Goal: Information Seeking & Learning: Compare options

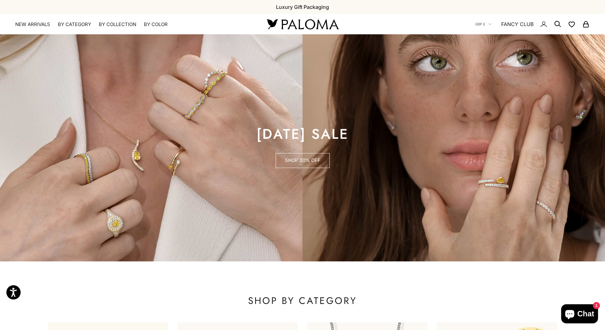
click at [307, 162] on link "SHOP 20% OFF" at bounding box center [303, 160] width 54 height 15
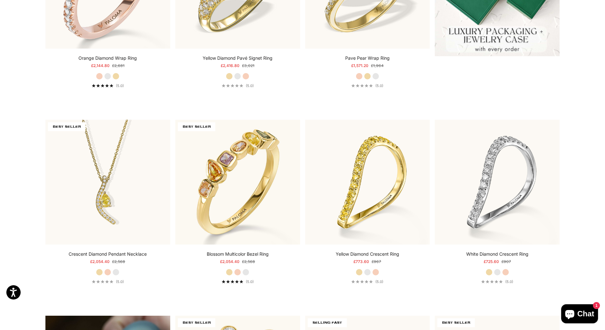
scroll to position [508, 0]
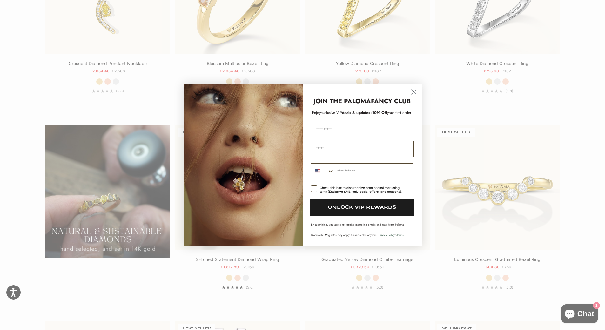
click at [413, 92] on icon "Close dialog" at bounding box center [413, 92] width 4 height 4
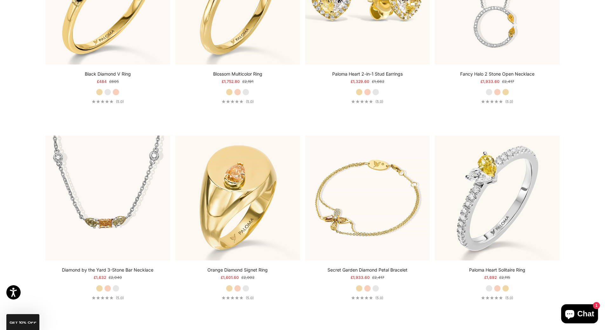
scroll to position [0, 0]
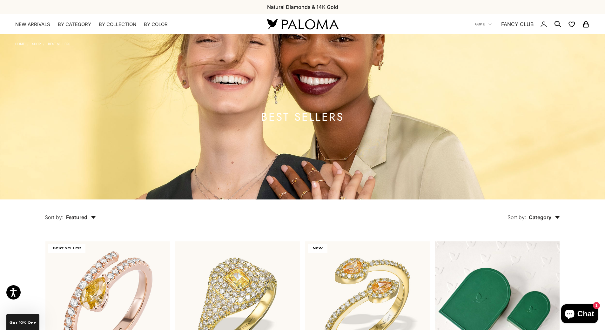
click at [41, 26] on link "NEW ARRIVALS" at bounding box center [32, 24] width 35 height 6
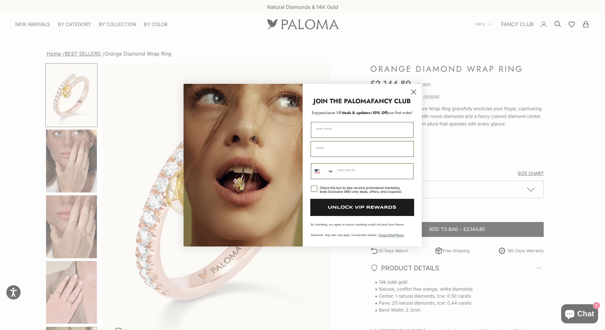
click at [413, 90] on circle "Close dialog" at bounding box center [413, 91] width 10 height 10
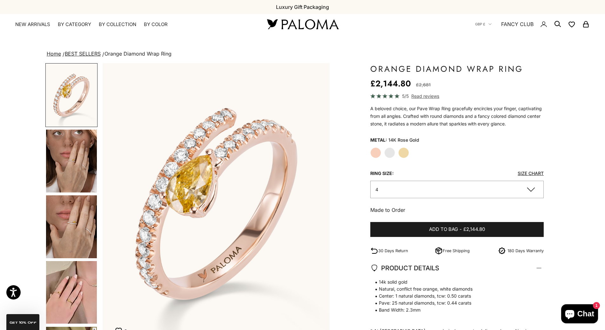
click at [391, 154] on label "White Gold" at bounding box center [389, 152] width 11 height 11
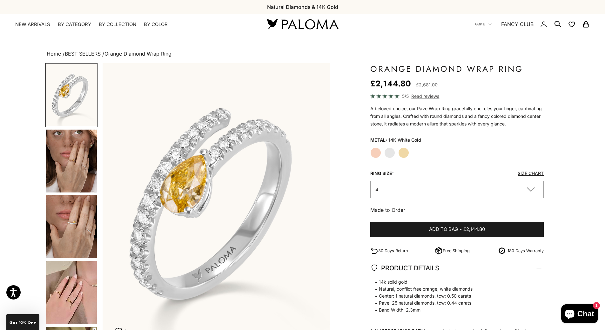
click at [406, 156] on label "Yellow Gold" at bounding box center [403, 152] width 11 height 11
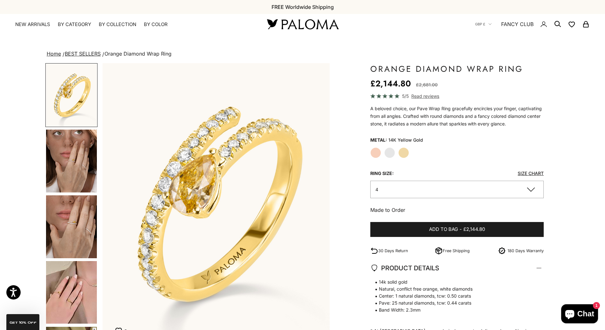
click at [377, 152] on label "Rose Gold" at bounding box center [375, 152] width 11 height 11
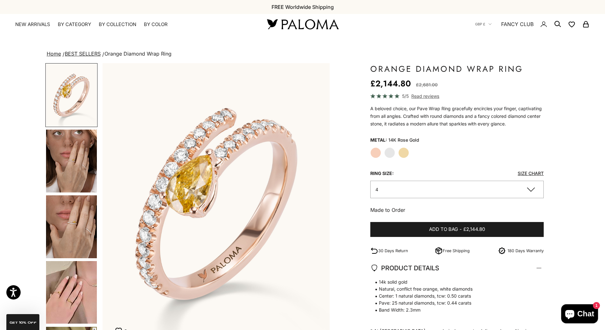
click at [66, 162] on img "Go to item 4" at bounding box center [71, 161] width 51 height 63
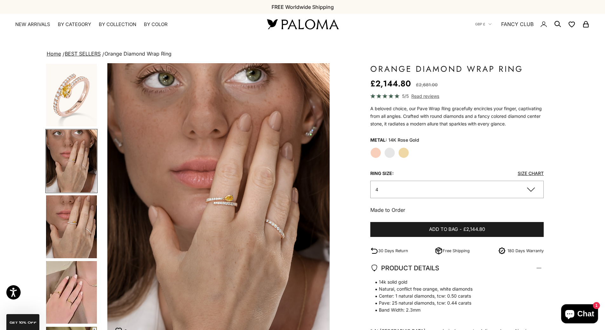
scroll to position [0, 235]
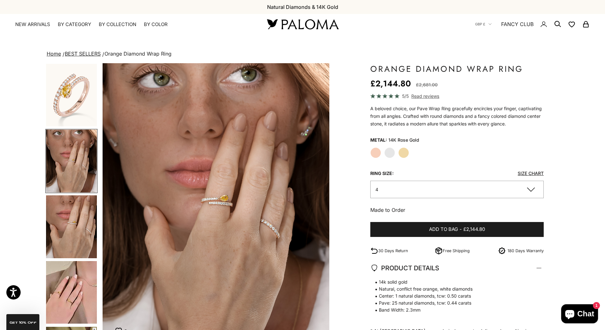
click at [387, 156] on label "White Gold" at bounding box center [389, 152] width 11 height 11
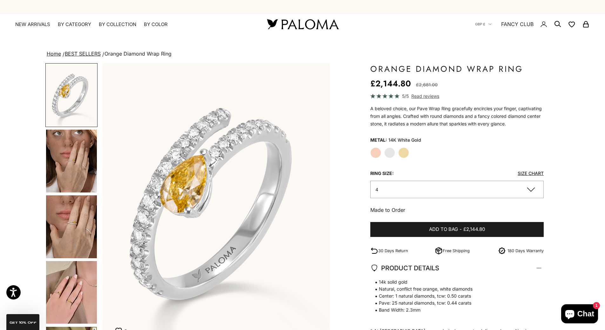
click at [71, 169] on img "Go to item 4" at bounding box center [71, 161] width 51 height 63
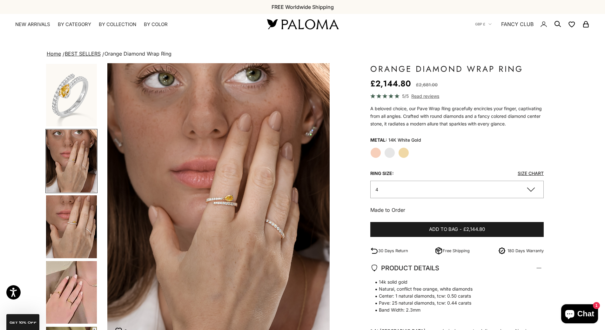
scroll to position [0, 235]
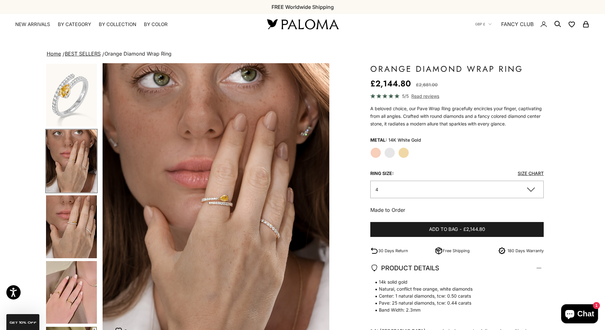
click at [69, 216] on img "Go to item 5" at bounding box center [71, 226] width 51 height 63
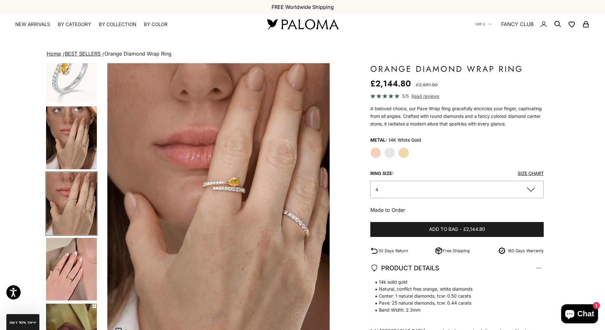
scroll to position [0, 470]
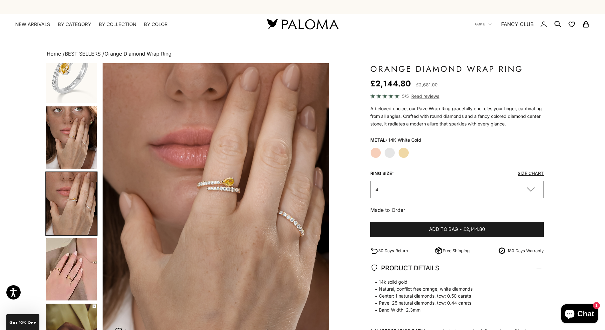
click at [66, 270] on img "Go to item 6" at bounding box center [71, 269] width 51 height 63
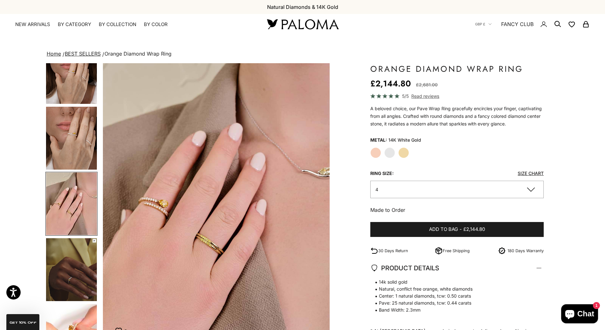
scroll to position [0, 704]
click at [502, 189] on button "4" at bounding box center [457, 189] width 174 height 17
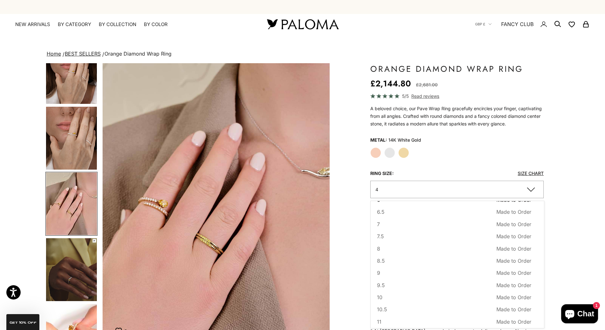
scroll to position [65, 0]
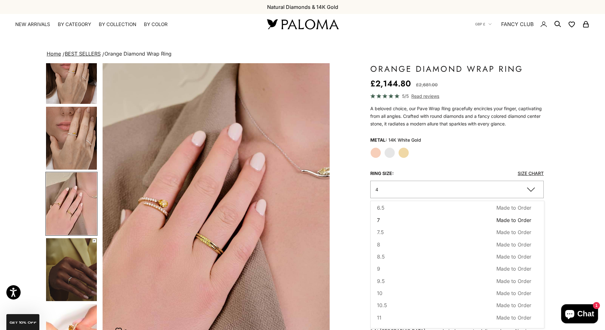
click at [393, 221] on button "7 Made to Order Sold out" at bounding box center [454, 220] width 155 height 8
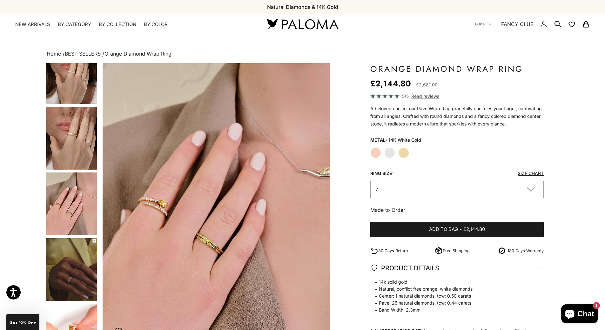
click at [534, 173] on link "Size Chart" at bounding box center [531, 173] width 26 height 5
click at [78, 271] on img "Go to item 7" at bounding box center [71, 269] width 51 height 63
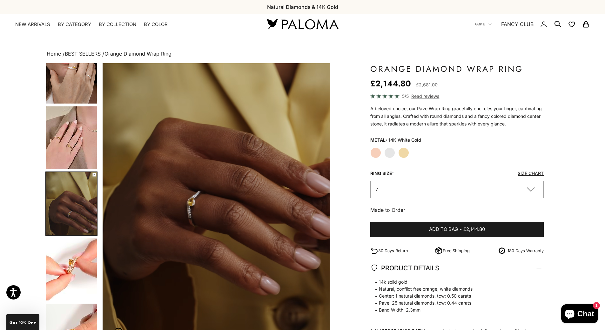
scroll to position [95, 0]
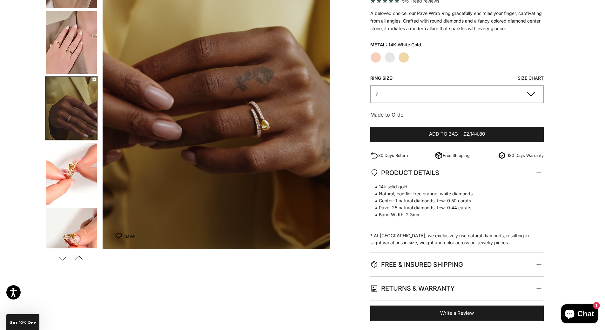
click at [81, 236] on img "Go to item 9" at bounding box center [71, 239] width 51 height 63
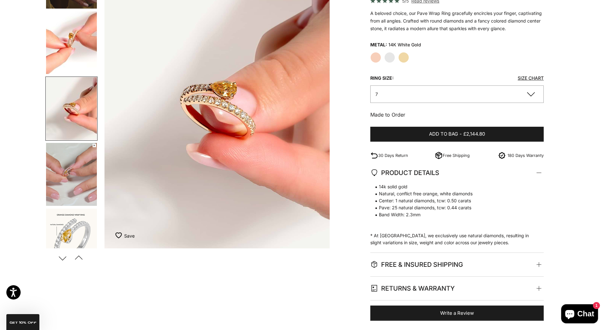
scroll to position [0, 1409]
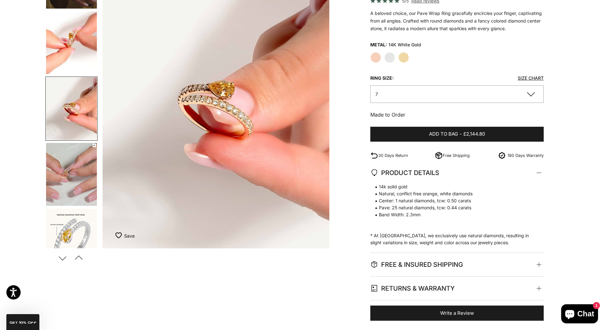
click at [69, 176] on img "Go to item 10" at bounding box center [71, 174] width 51 height 63
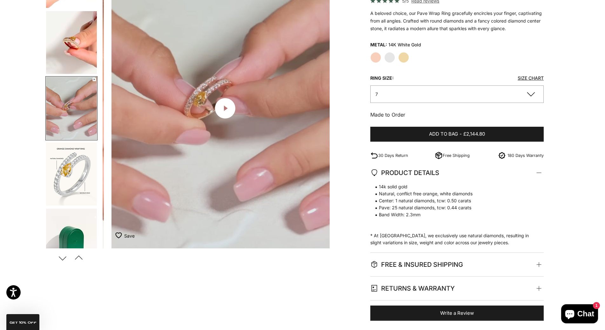
scroll to position [0, 1643]
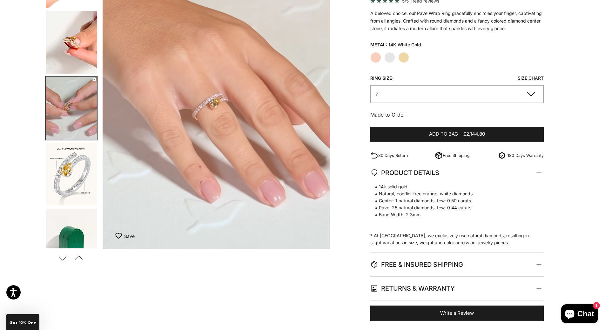
click at [71, 116] on img "Go to item 10" at bounding box center [71, 108] width 51 height 63
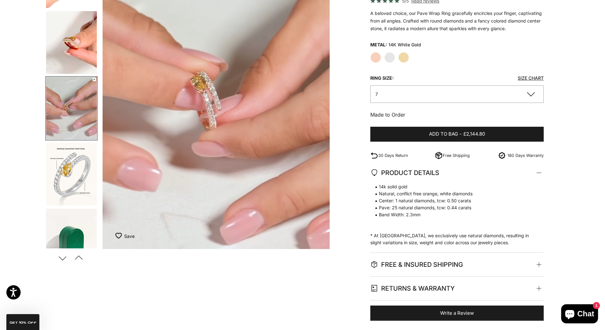
click at [61, 49] on img "Go to item 9" at bounding box center [71, 42] width 51 height 63
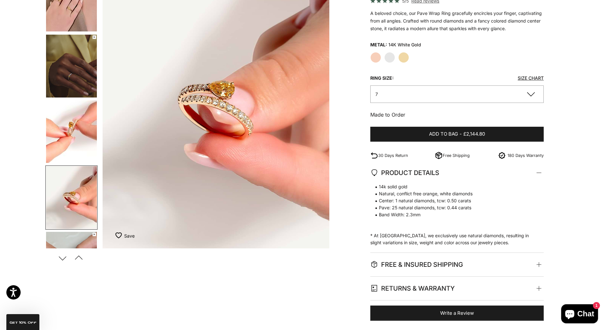
scroll to position [191, 0]
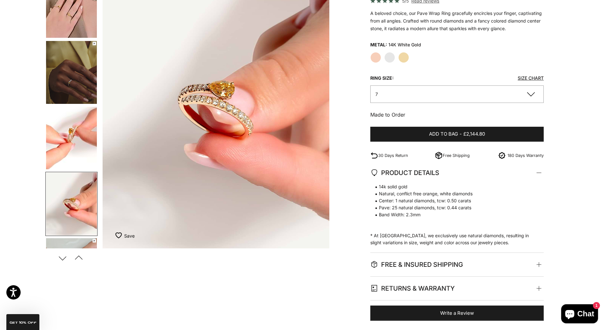
click at [70, 85] on img "Go to item 7" at bounding box center [71, 72] width 51 height 63
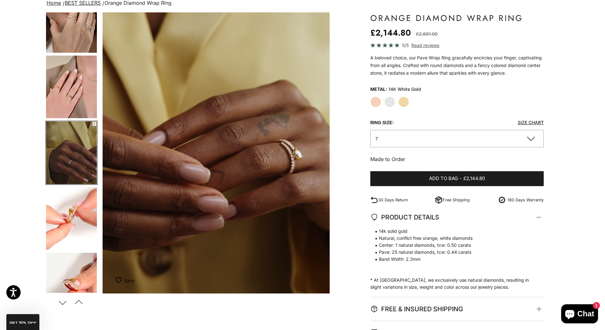
scroll to position [0, 0]
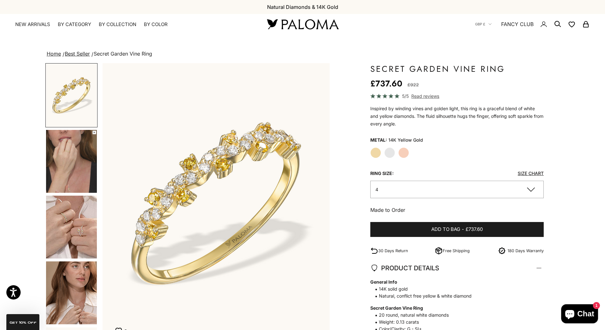
click at [77, 171] on img "Go to item 4" at bounding box center [71, 161] width 51 height 63
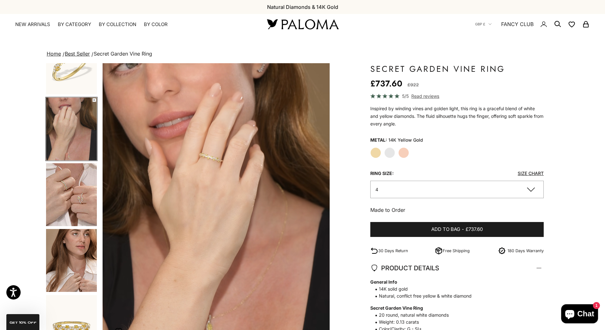
scroll to position [127, 0]
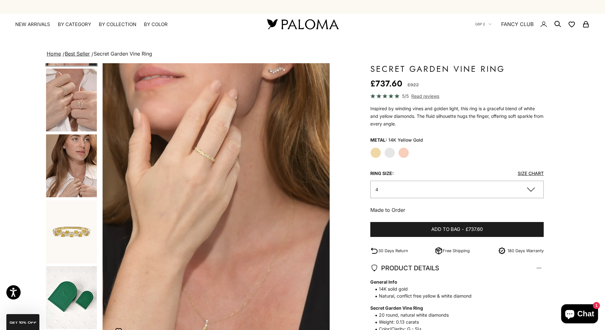
click at [70, 102] on img "Go to item 5" at bounding box center [71, 100] width 51 height 63
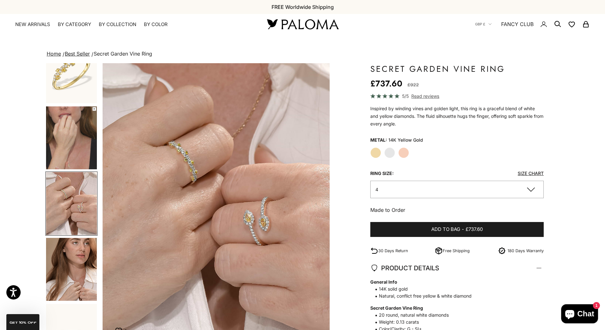
scroll to position [0, 470]
click at [85, 256] on img "Go to item 6" at bounding box center [71, 269] width 51 height 63
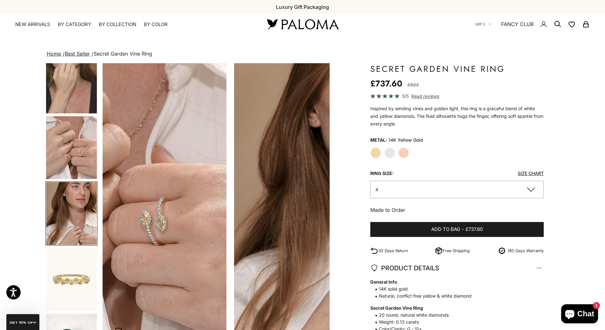
scroll to position [89, 0]
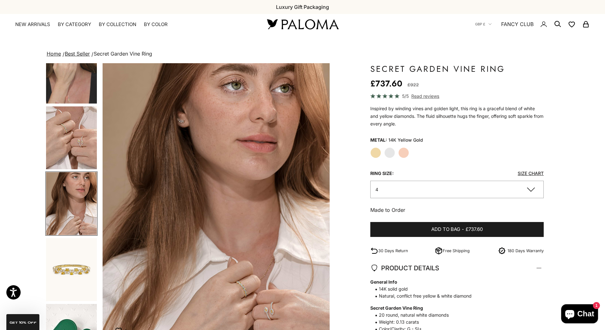
click at [81, 264] on img "Go to item 7" at bounding box center [71, 269] width 51 height 63
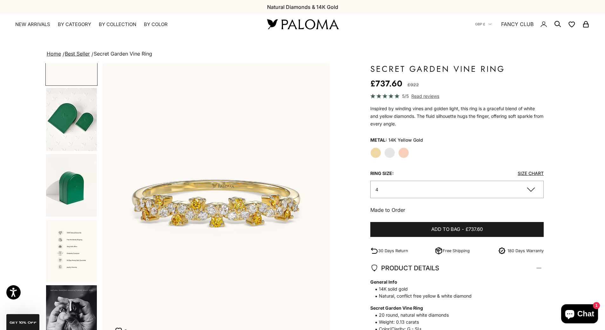
scroll to position [312, 0]
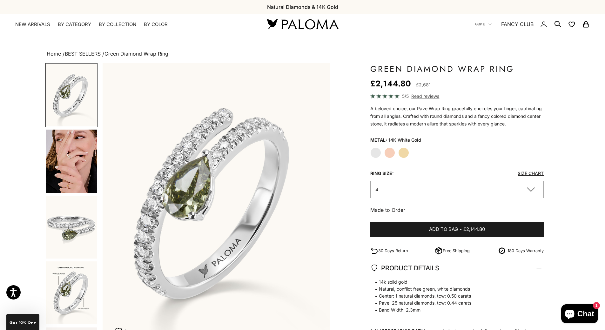
click at [62, 150] on img "Go to item 4" at bounding box center [71, 162] width 51 height 64
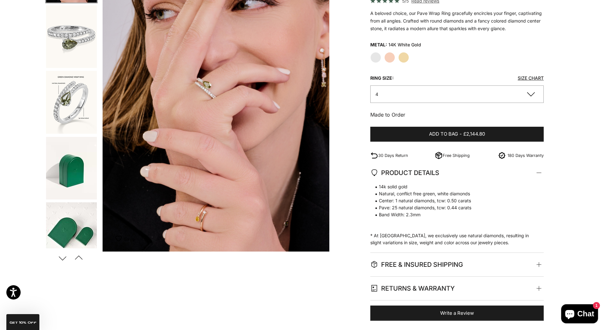
scroll to position [246, 0]
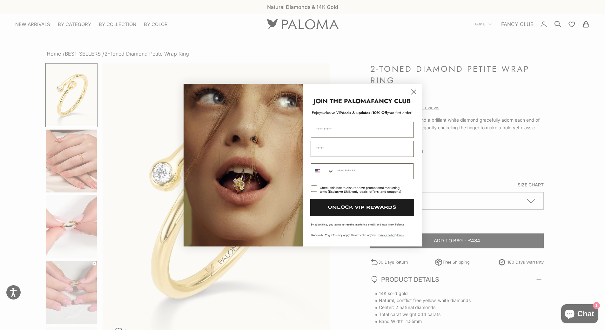
click at [68, 100] on div "Close dialog JOIN THE PALOMA FANCY CLUB Enjoy exclusive VIP deals & updates + 1…" at bounding box center [302, 165] width 605 height 330
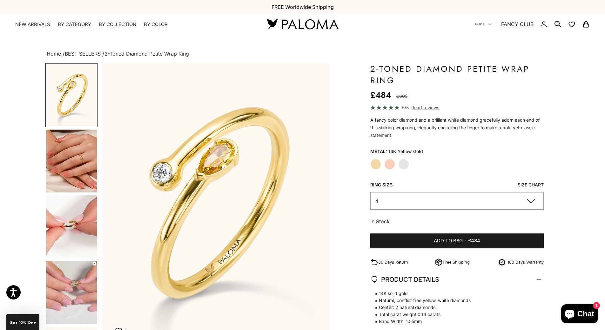
click at [88, 159] on img "Go to item 4" at bounding box center [71, 161] width 51 height 63
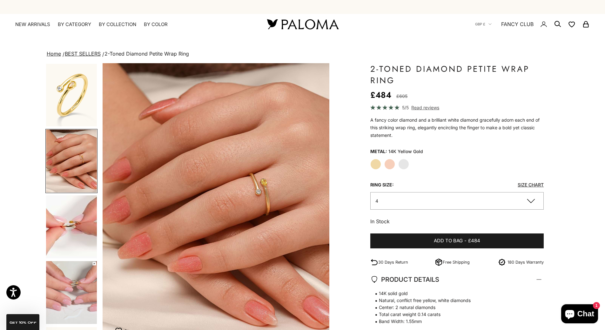
click at [404, 202] on button "4" at bounding box center [457, 200] width 174 height 17
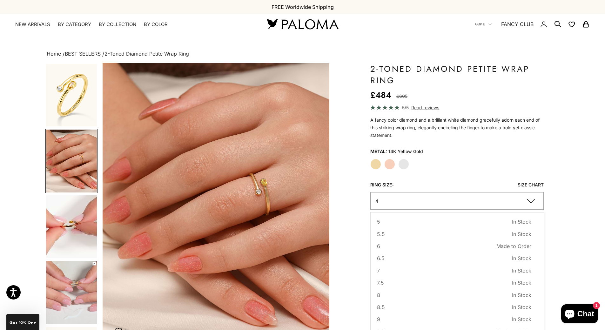
scroll to position [64, 0]
click at [402, 235] on button "7 In Stock Sold out" at bounding box center [454, 233] width 155 height 8
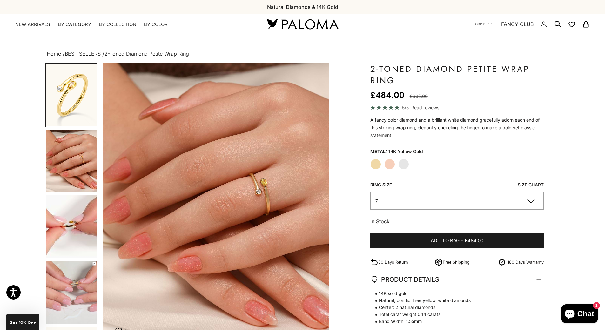
click at [76, 168] on img "Go to item 4" at bounding box center [71, 161] width 51 height 63
click at [79, 233] on img "Go to item 5" at bounding box center [71, 226] width 51 height 63
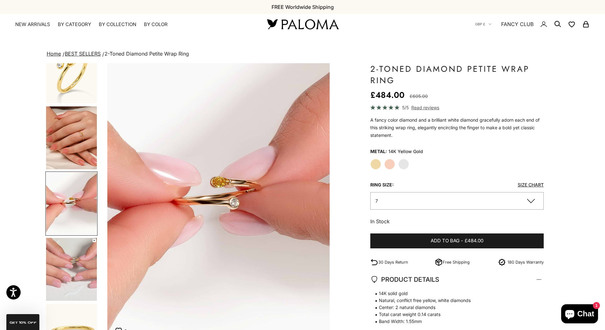
scroll to position [0, 470]
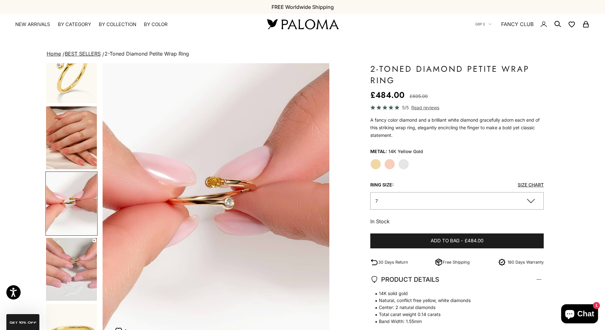
click at [73, 268] on img "Go to item 6" at bounding box center [71, 269] width 51 height 63
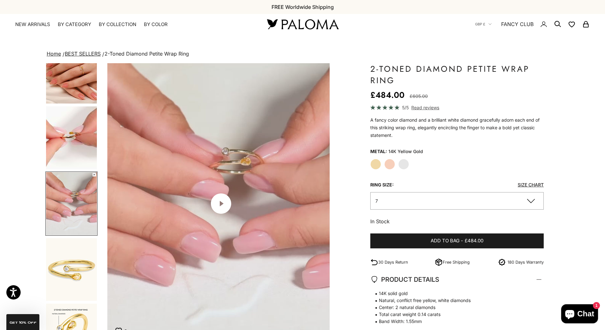
scroll to position [0, 704]
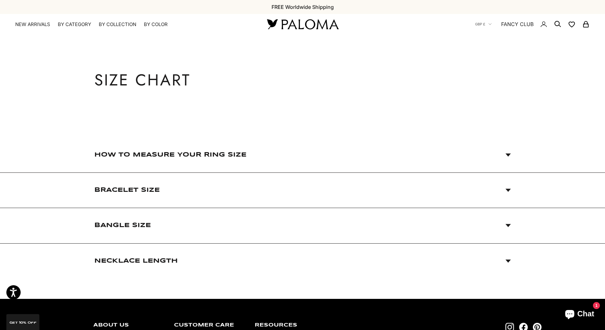
click at [155, 159] on span "How to Measure Your Ring Size" at bounding box center [170, 155] width 152 height 13
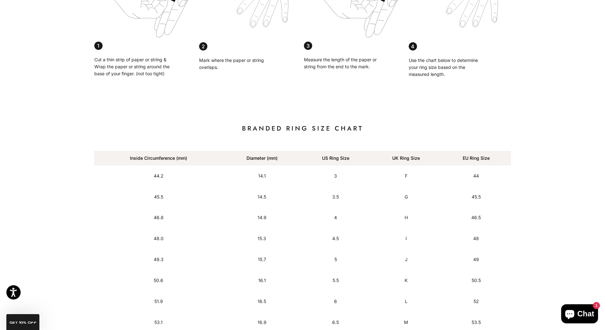
scroll to position [286, 0]
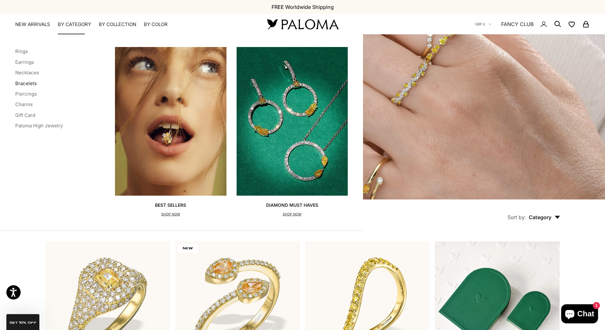
click at [31, 84] on link "Bracelets" at bounding box center [26, 83] width 22 height 6
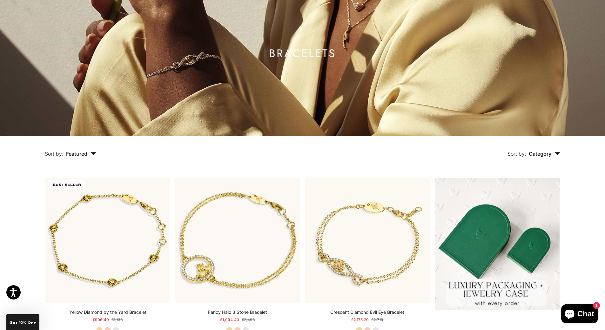
scroll to position [159, 0]
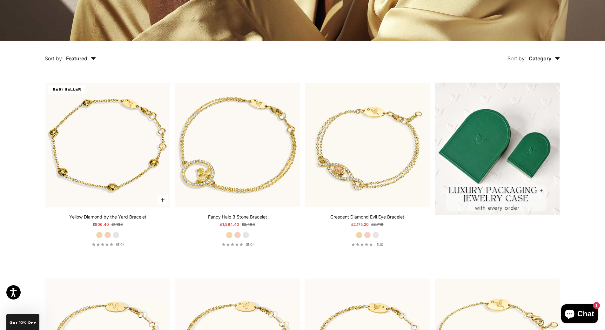
click at [118, 238] on label "White Gold" at bounding box center [115, 235] width 7 height 7
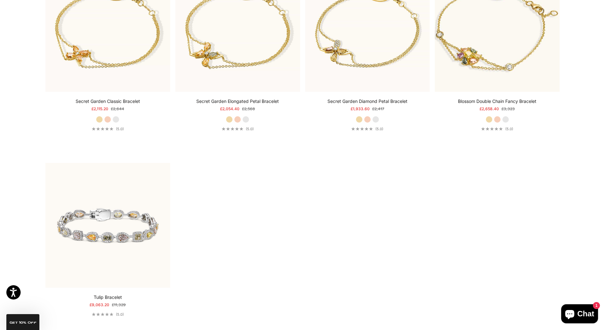
scroll to position [0, 0]
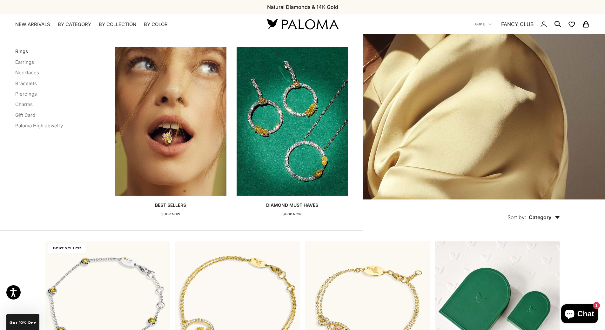
click at [25, 52] on link "Rings" at bounding box center [21, 51] width 13 height 6
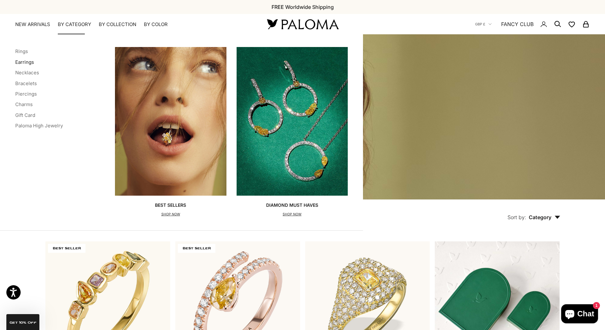
click at [29, 61] on link "Earrings" at bounding box center [24, 62] width 19 height 6
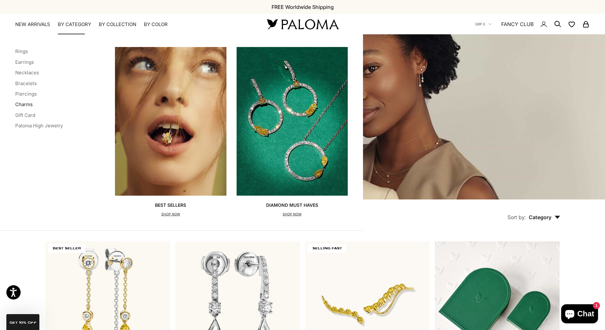
click at [30, 106] on link "Charms" at bounding box center [23, 104] width 17 height 6
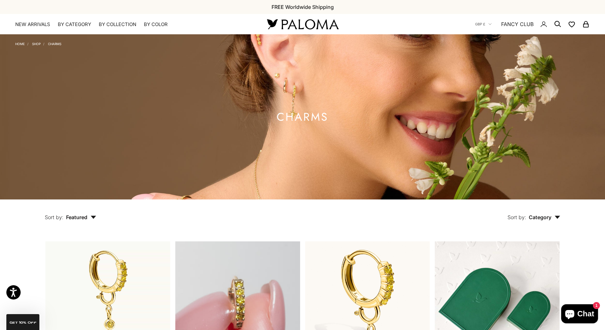
scroll to position [159, 0]
